Goal: Information Seeking & Learning: Learn about a topic

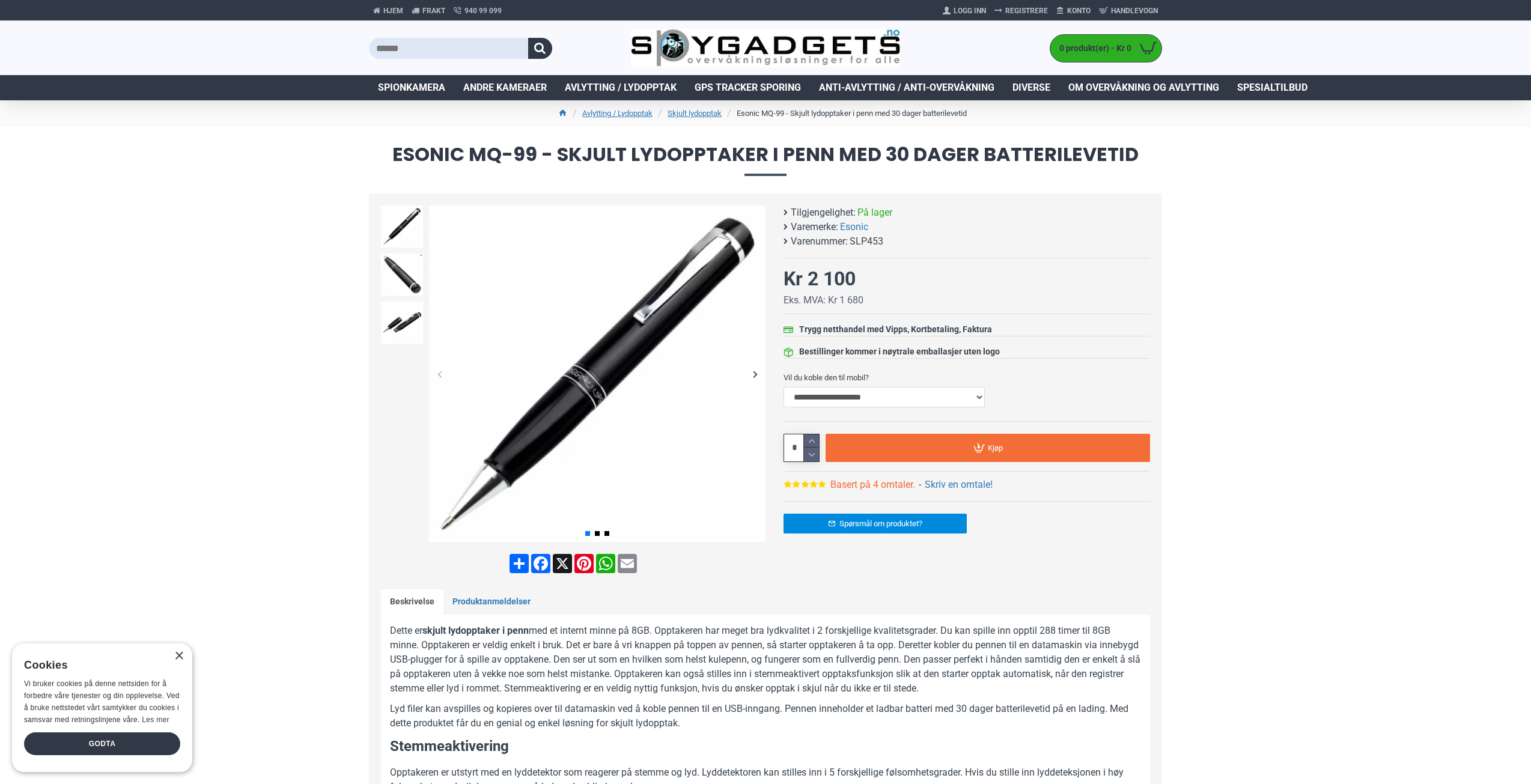
click at [889, 486] on link "Basert på 4 omtaler." at bounding box center [873, 484] width 85 height 14
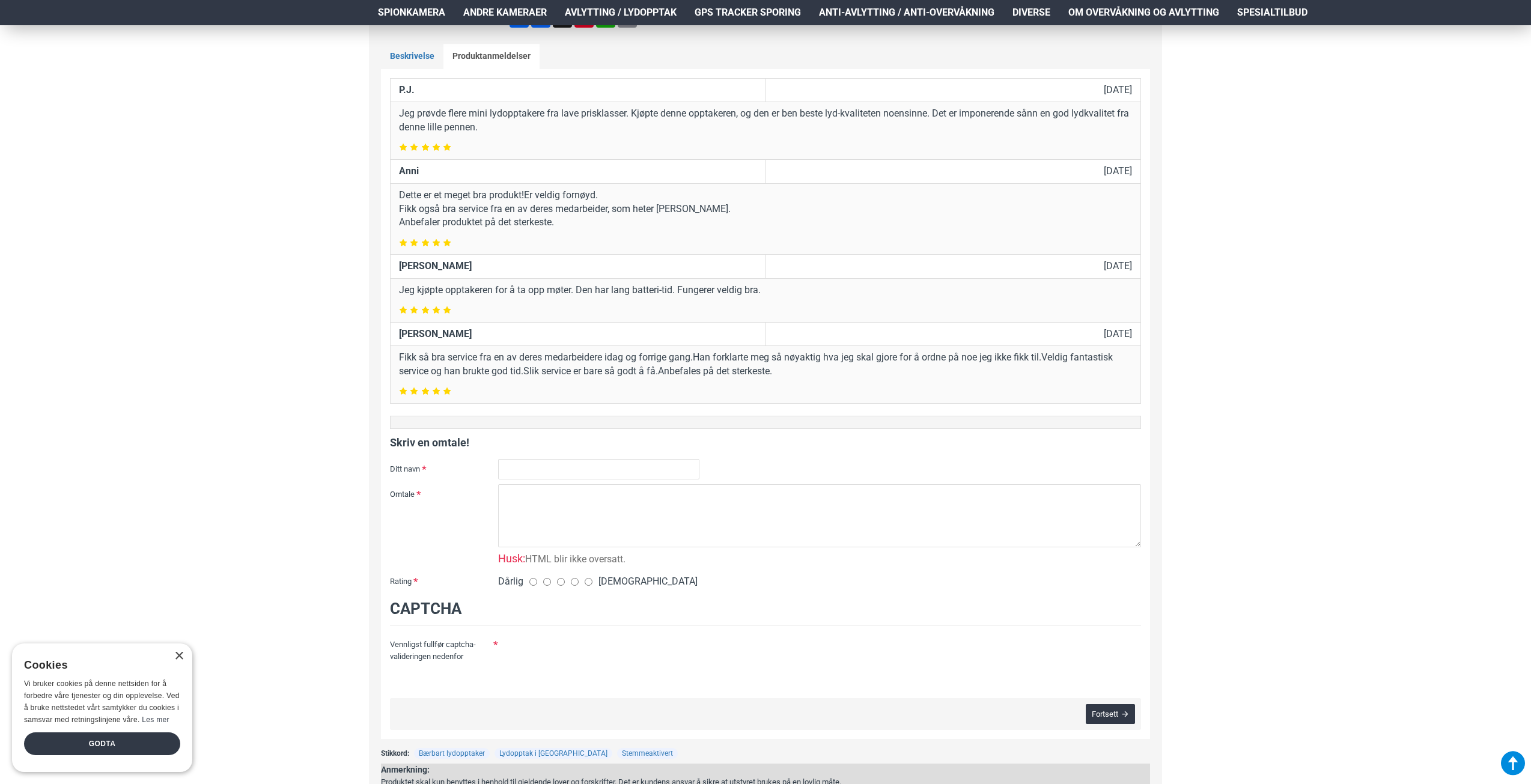
scroll to position [1169, 0]
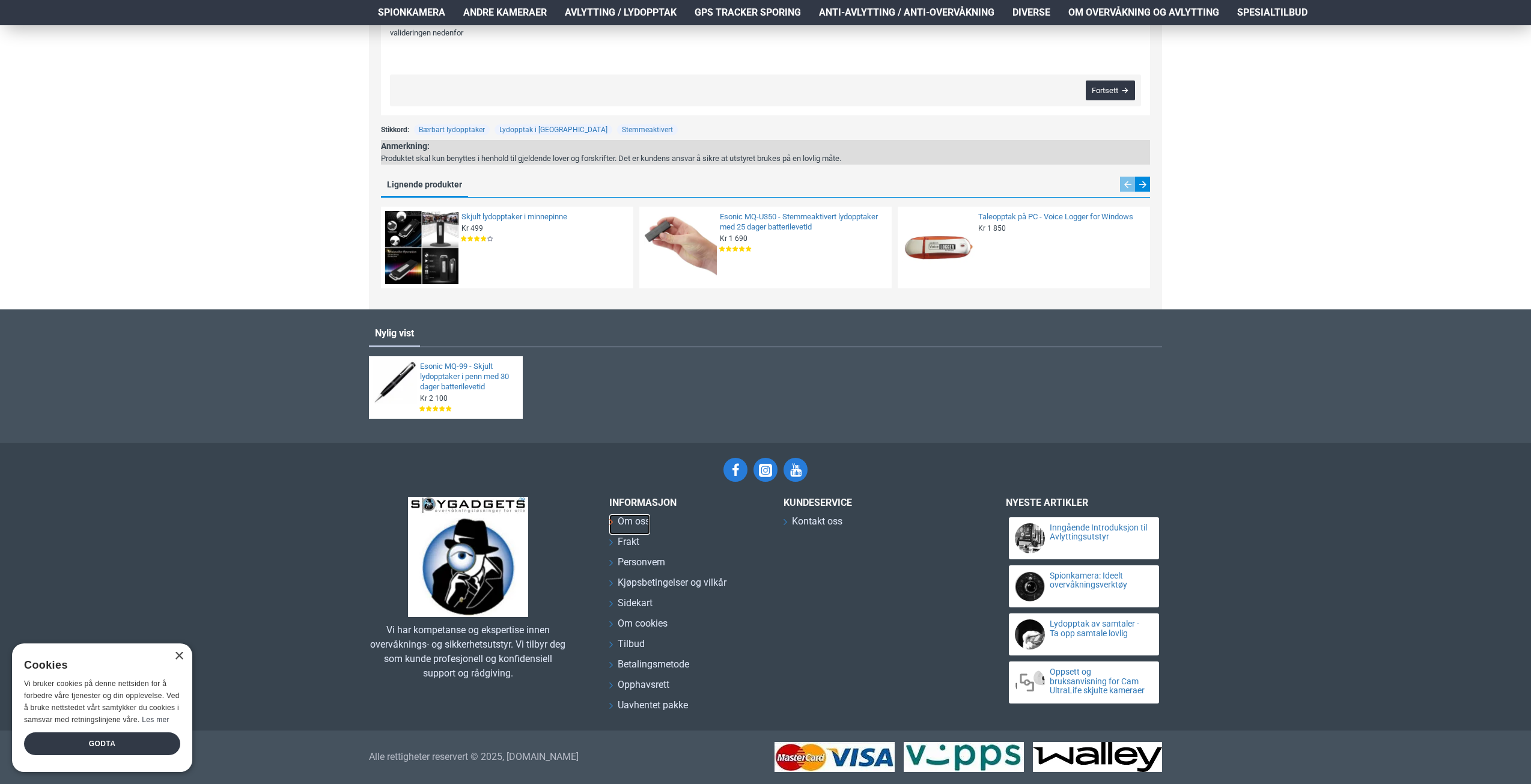
click at [636, 520] on span "Om oss" at bounding box center [634, 520] width 32 height 14
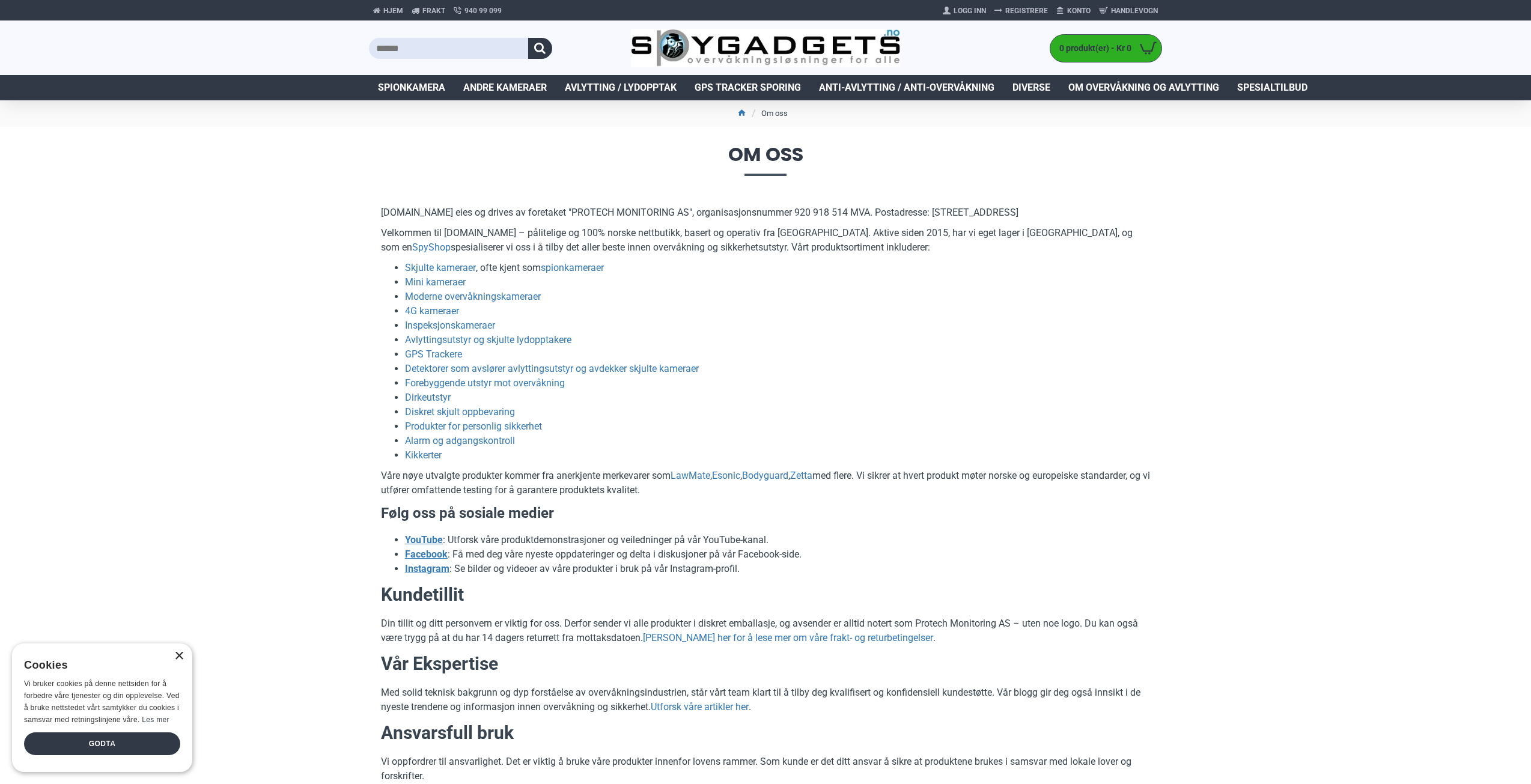
click at [181, 657] on div "×" at bounding box center [178, 656] width 9 height 9
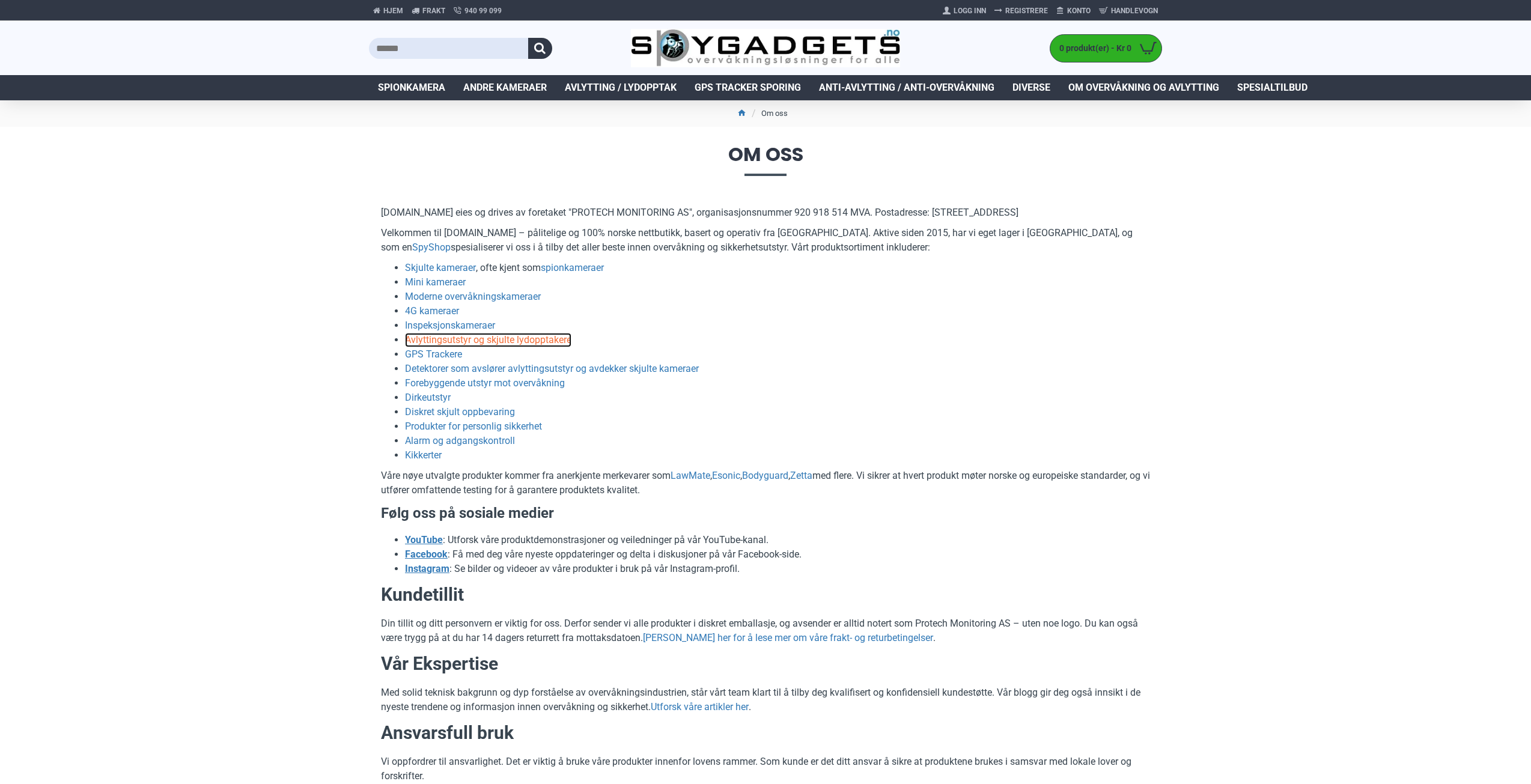
click at [486, 339] on link "Avlyttingsutstyr og skjulte lydopptakere" at bounding box center [488, 340] width 167 height 14
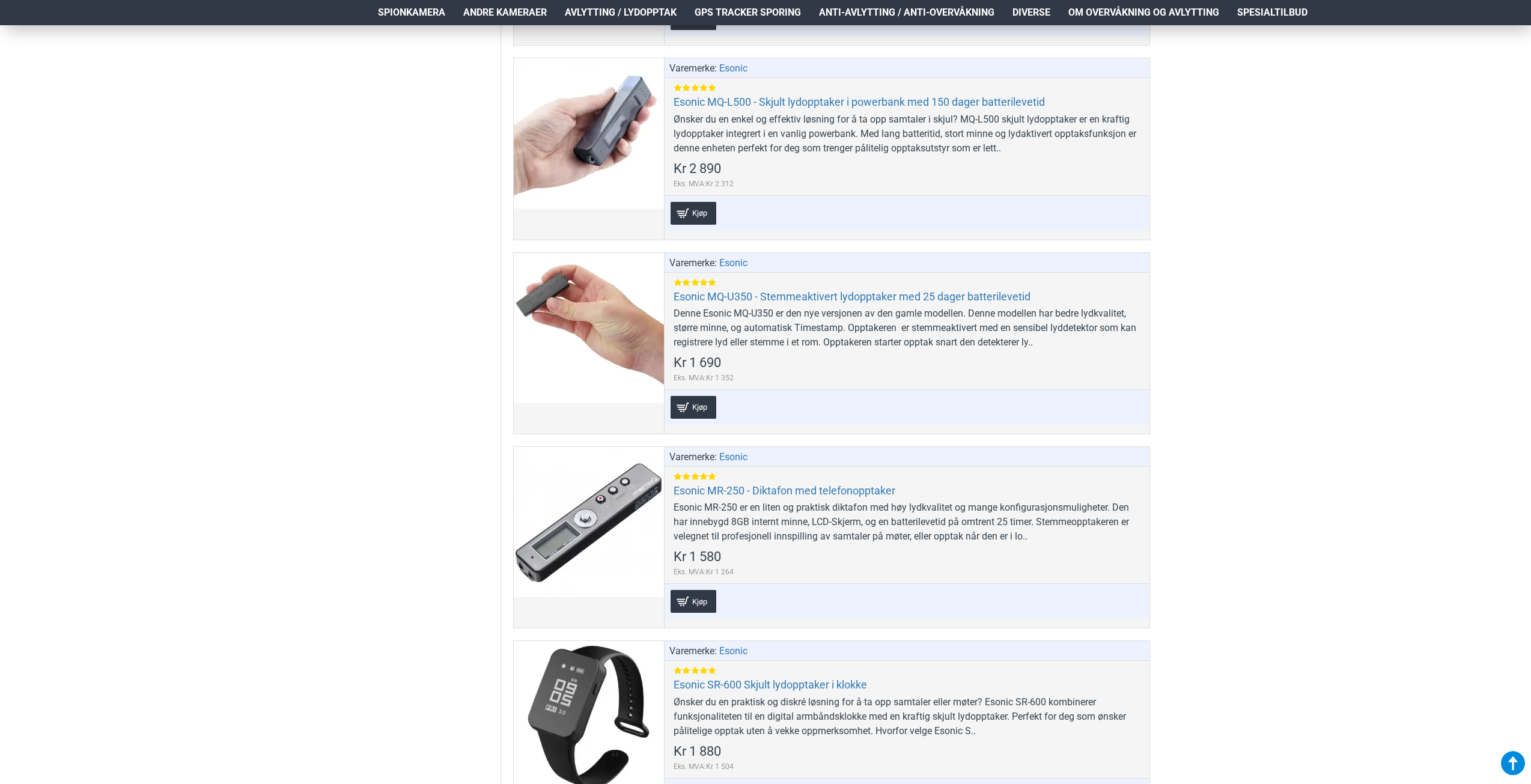
scroll to position [1252, 0]
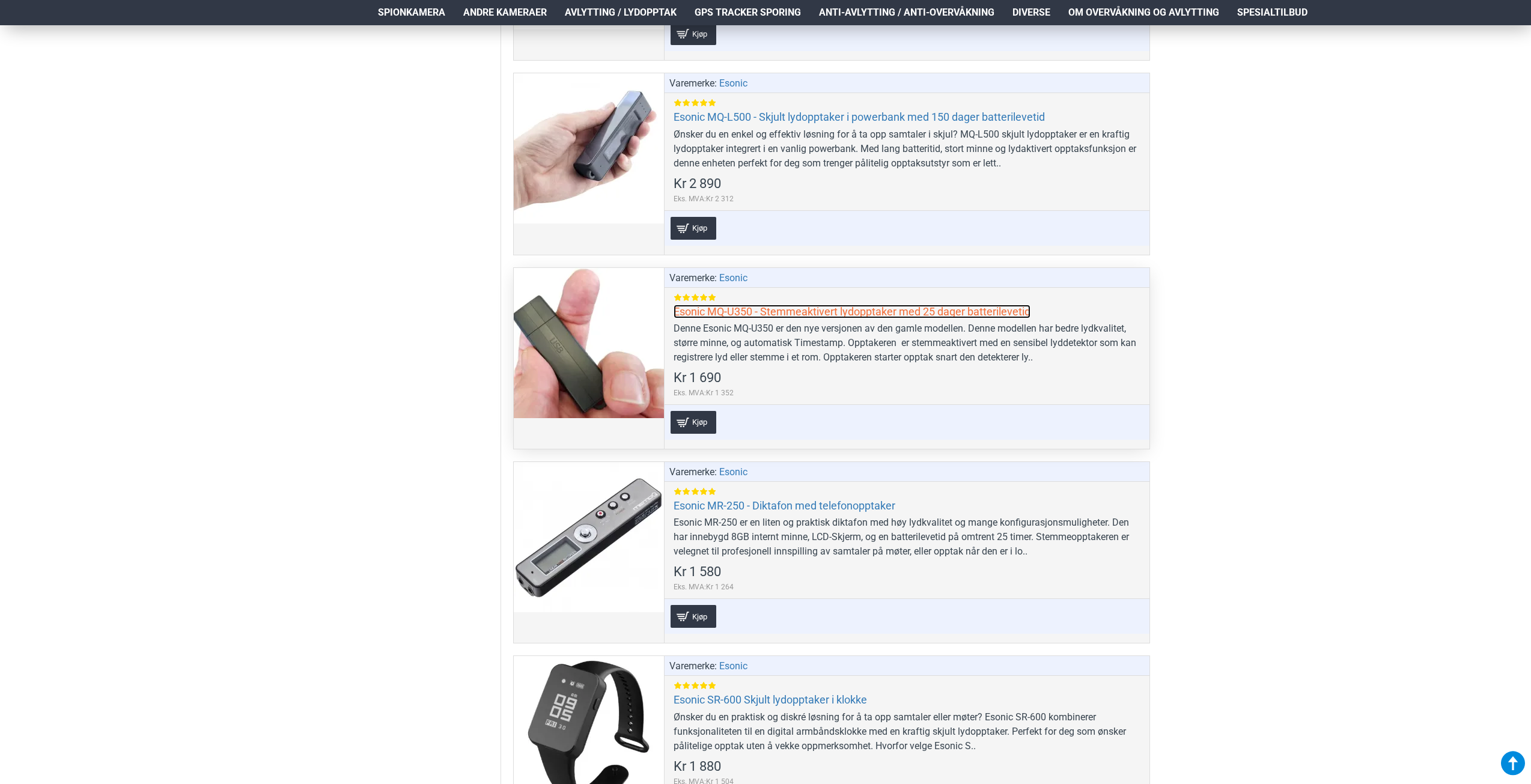
click at [721, 312] on link "Esonic MQ-U350 - Stemmeaktivert lydopptaker med 25 dager batterilevetid" at bounding box center [852, 311] width 357 height 14
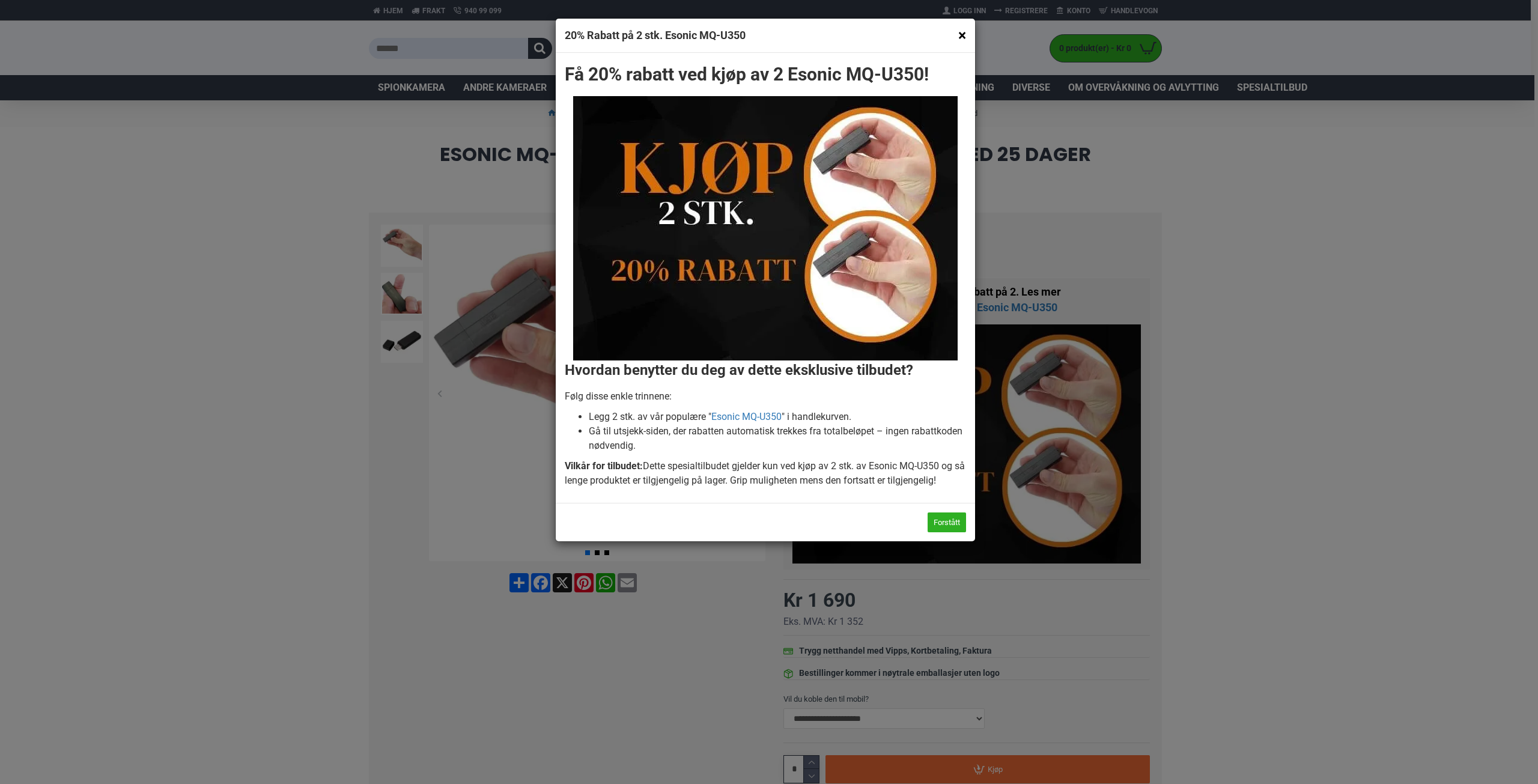
drag, startPoint x: 961, startPoint y: 35, endPoint x: 917, endPoint y: 103, distance: 81.0
click at [961, 36] on button "×" at bounding box center [962, 35] width 8 height 15
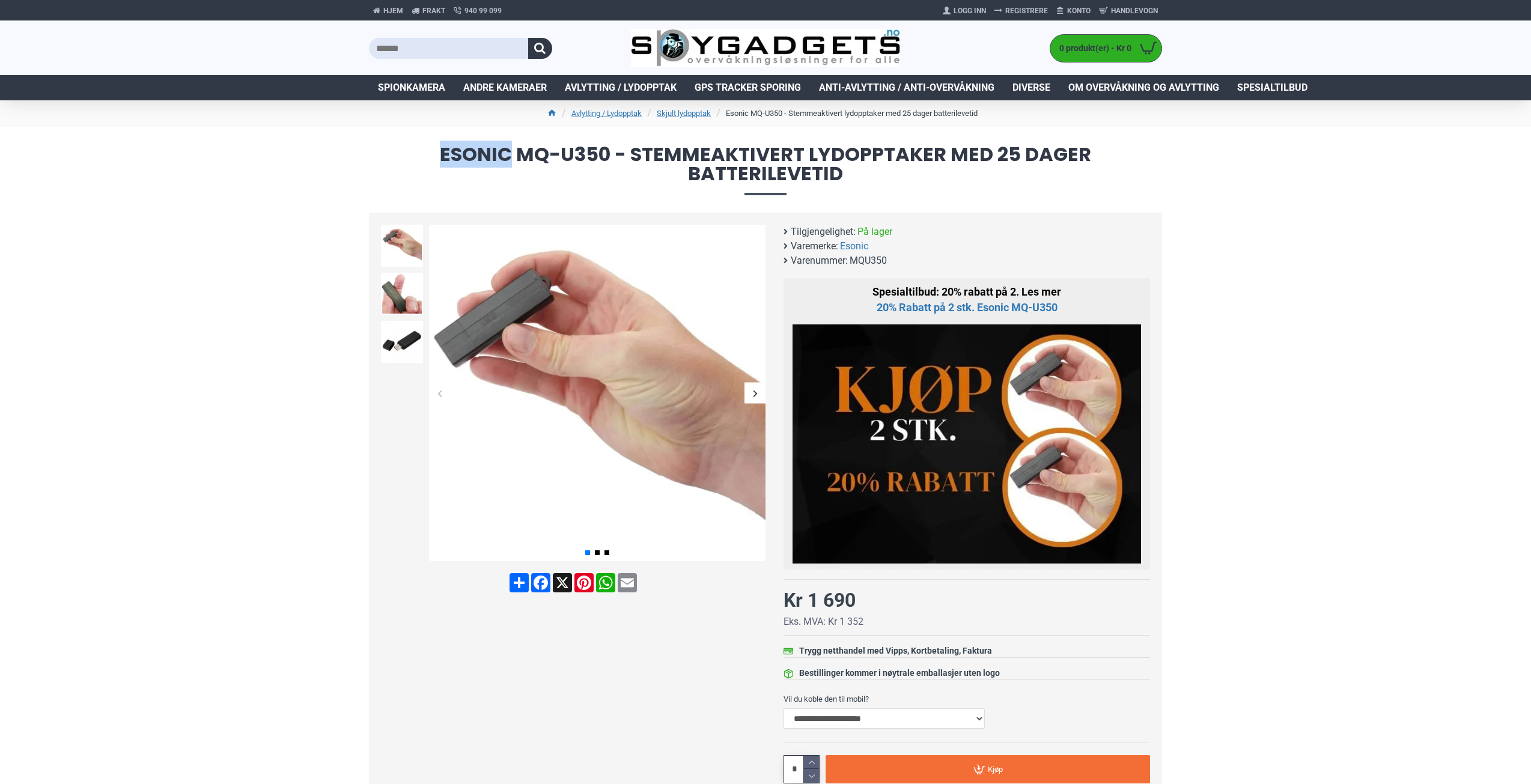
drag, startPoint x: 442, startPoint y: 150, endPoint x: 512, endPoint y: 154, distance: 70.1
click at [512, 154] on span "Esonic MQ-U350 - Stemmeaktivert lydopptaker med 25 dager batterilevetid" at bounding box center [765, 169] width 793 height 49
copy span "Esonic"
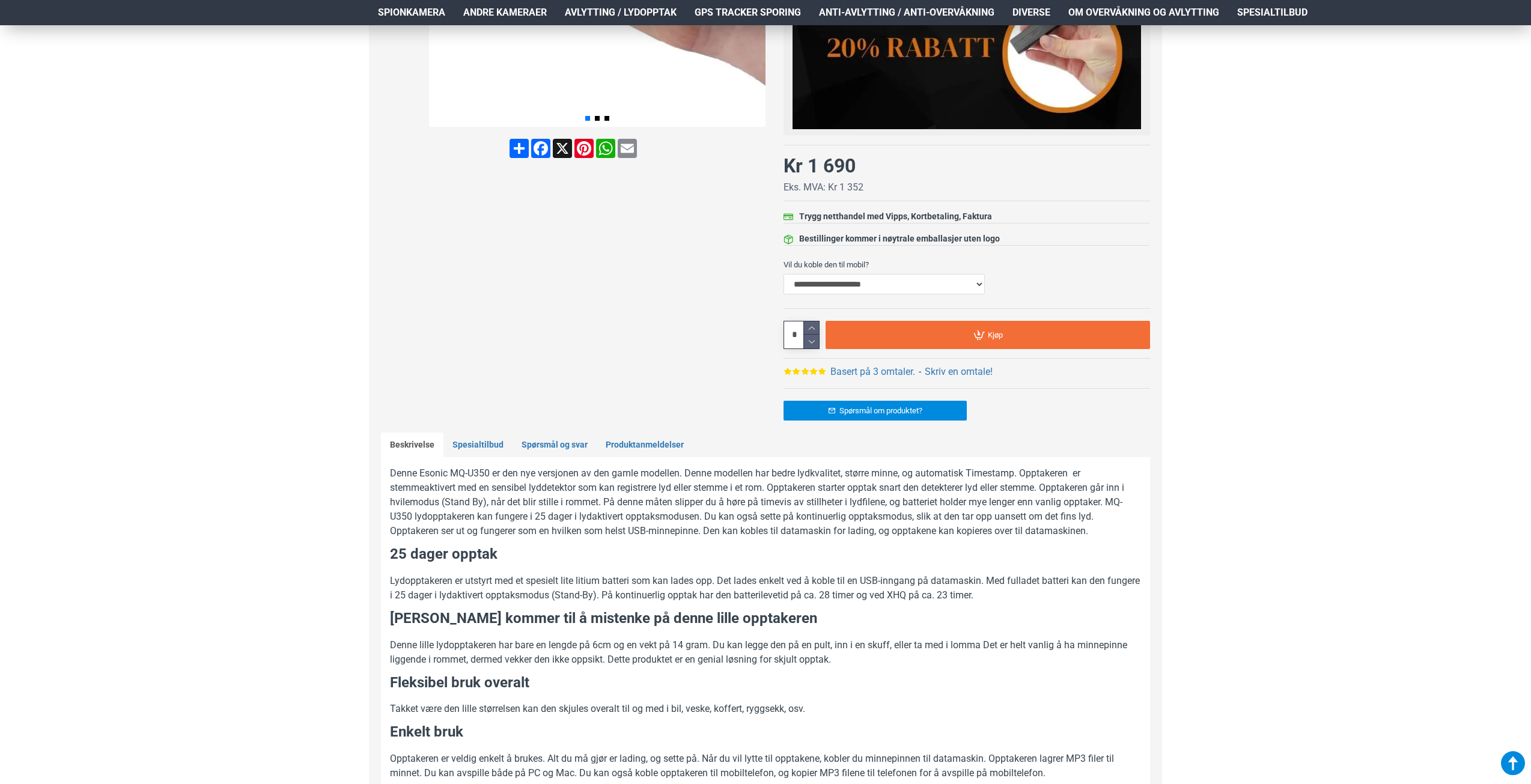
scroll to position [480, 0]
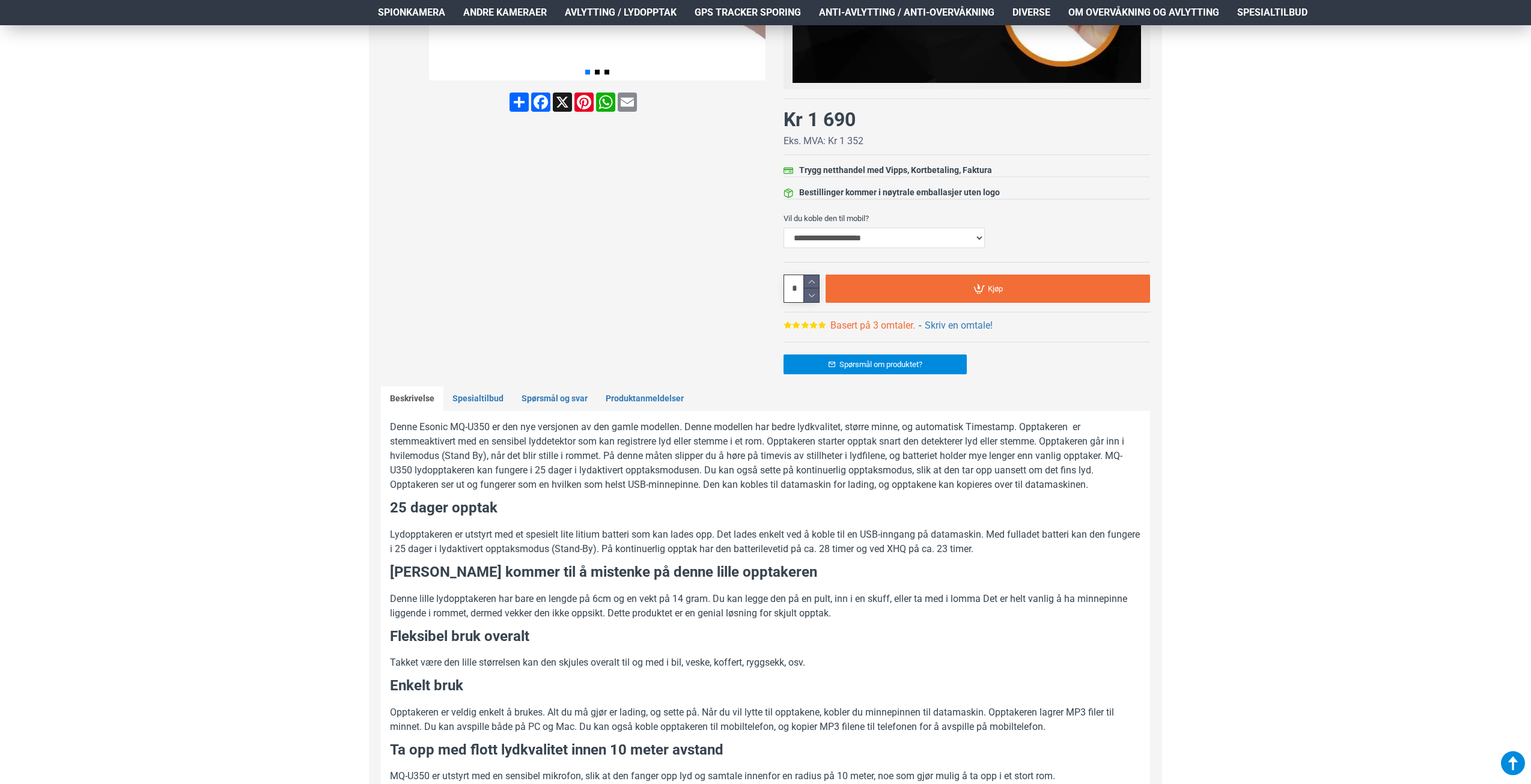
click at [861, 325] on link "Basert på 3 omtaler." at bounding box center [873, 325] width 85 height 14
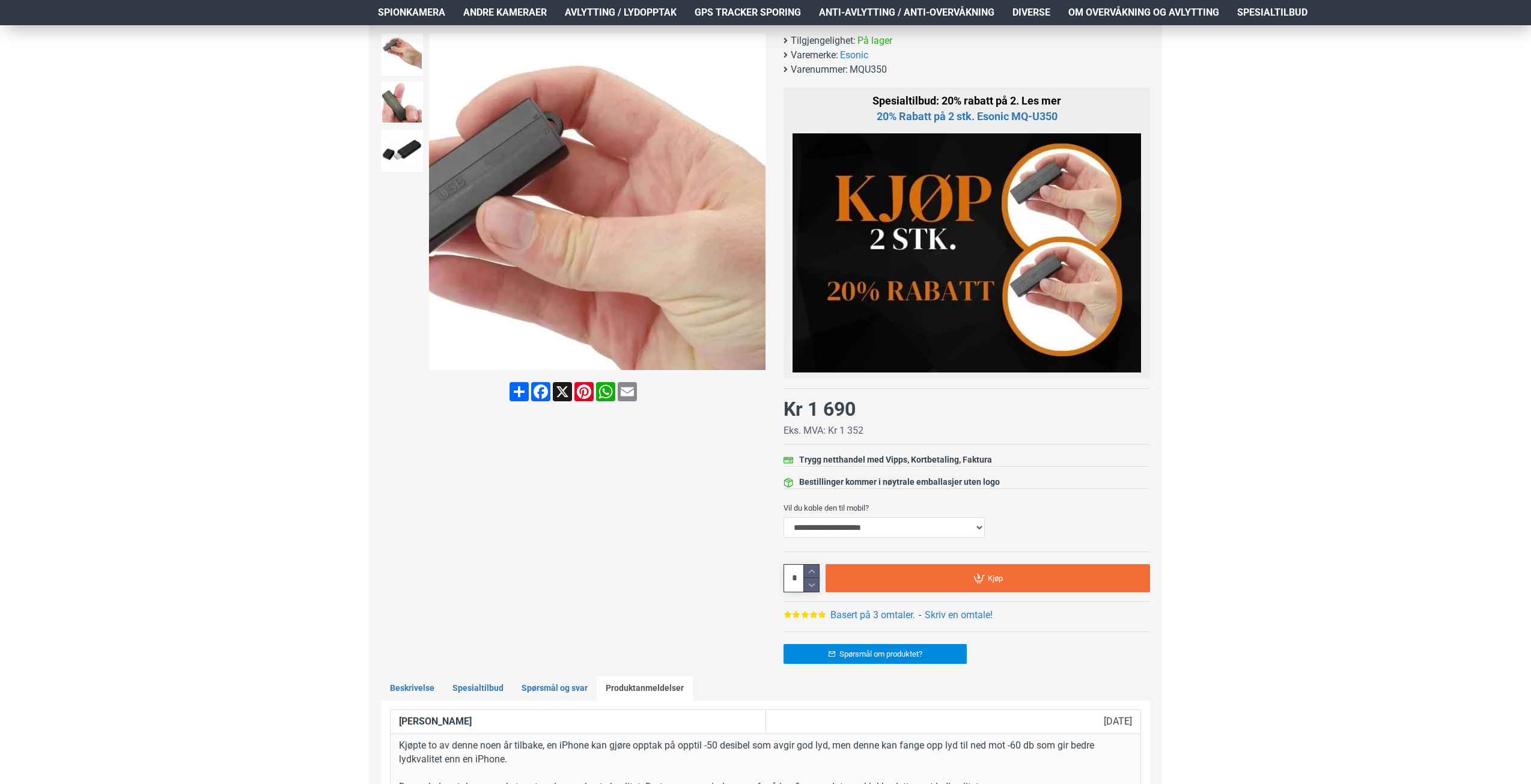
scroll to position [213, 0]
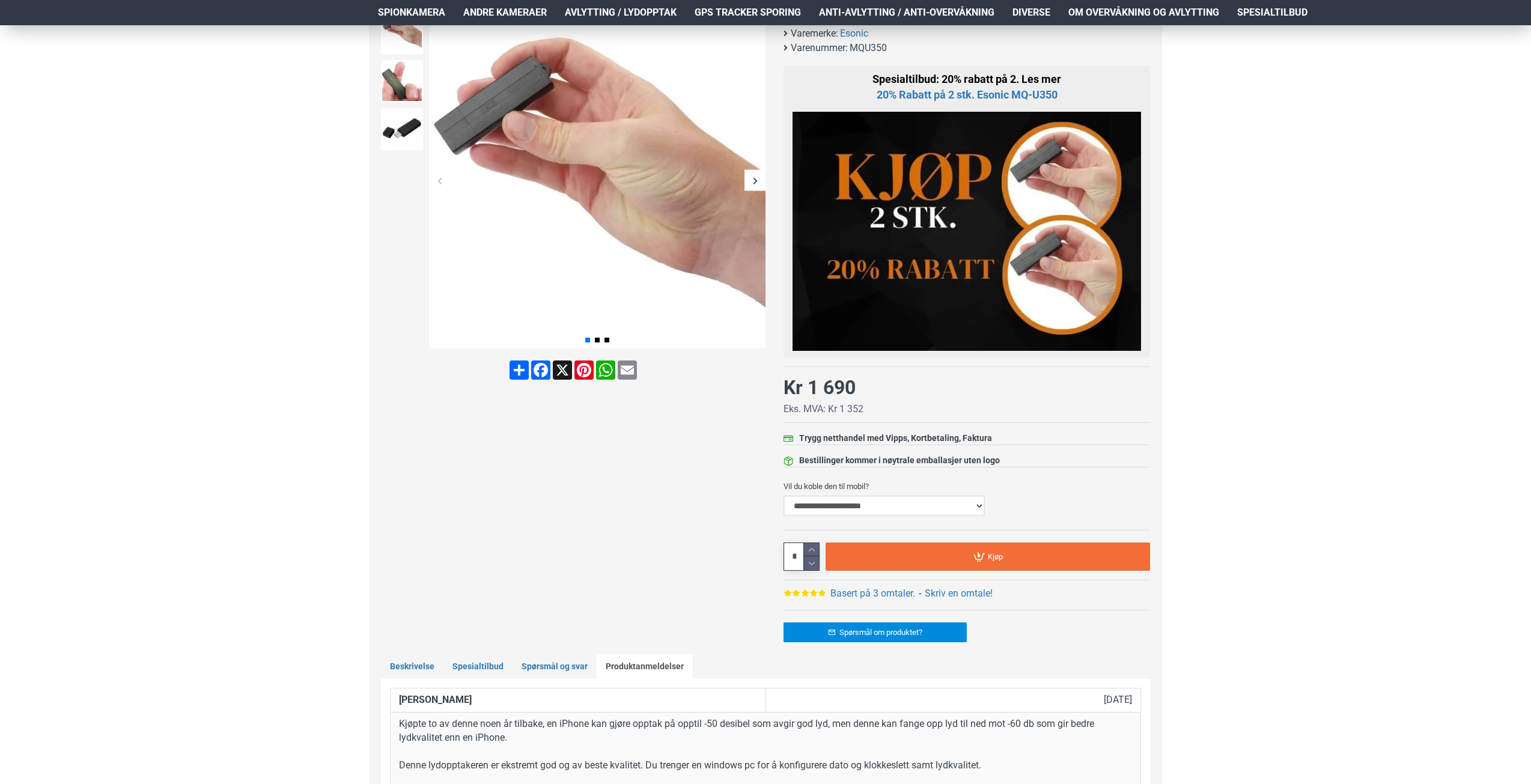
click at [972, 507] on select "**********" at bounding box center [884, 505] width 202 height 20
click at [656, 483] on div at bounding box center [573, 333] width 384 height 642
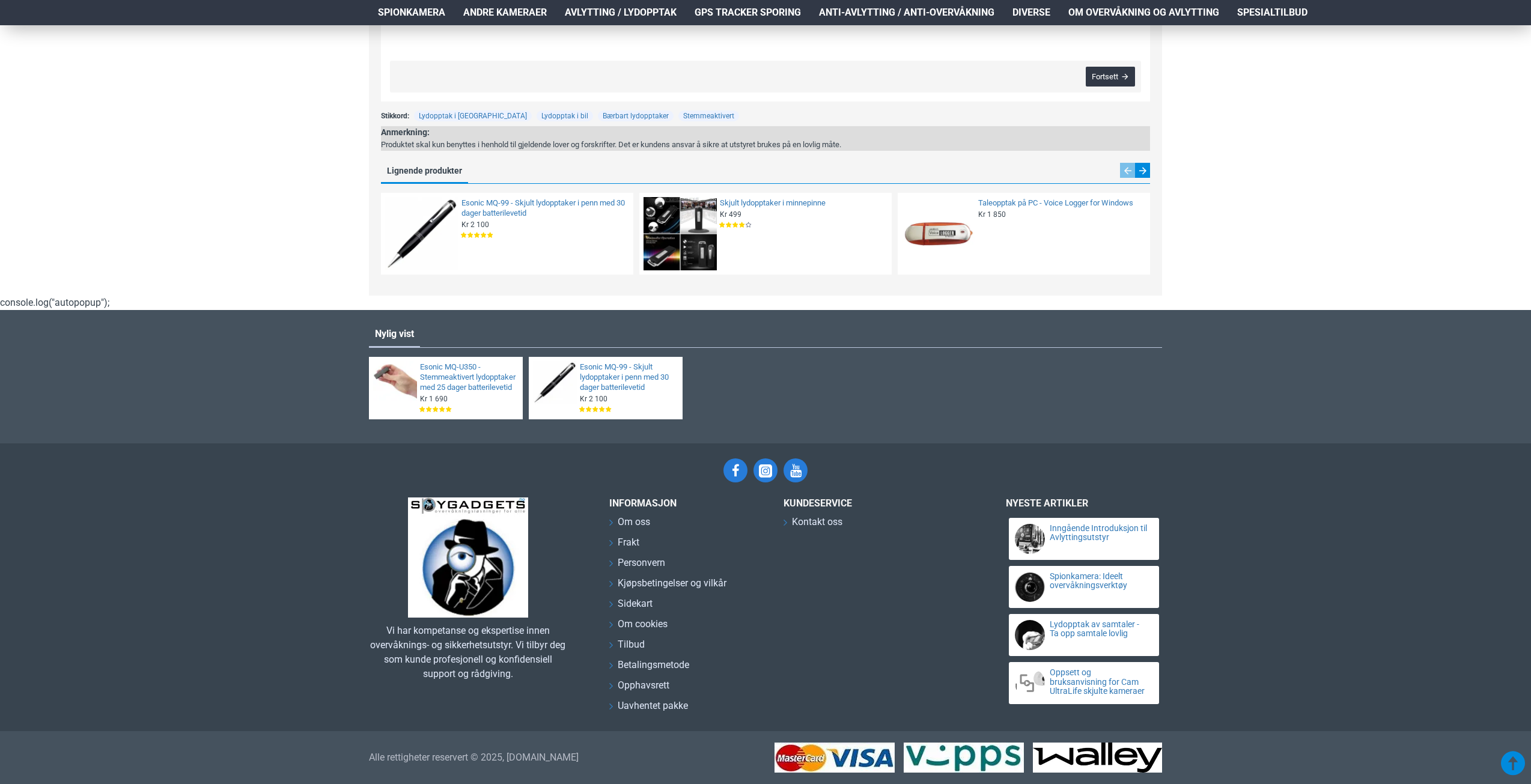
scroll to position [1444, 0]
click at [641, 519] on span "Om oss" at bounding box center [634, 520] width 32 height 14
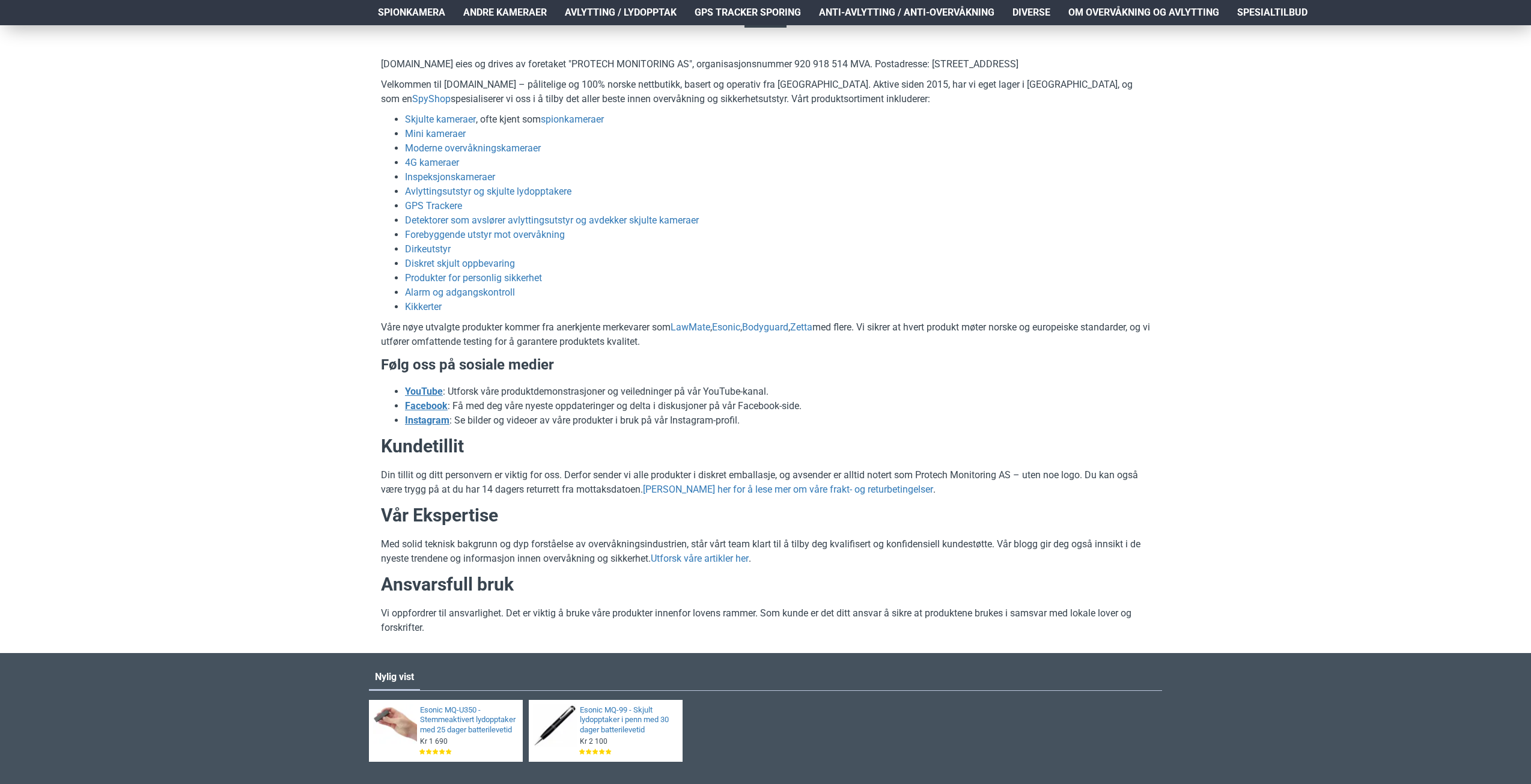
scroll to position [180, 0]
